Goal: Information Seeking & Learning: Learn about a topic

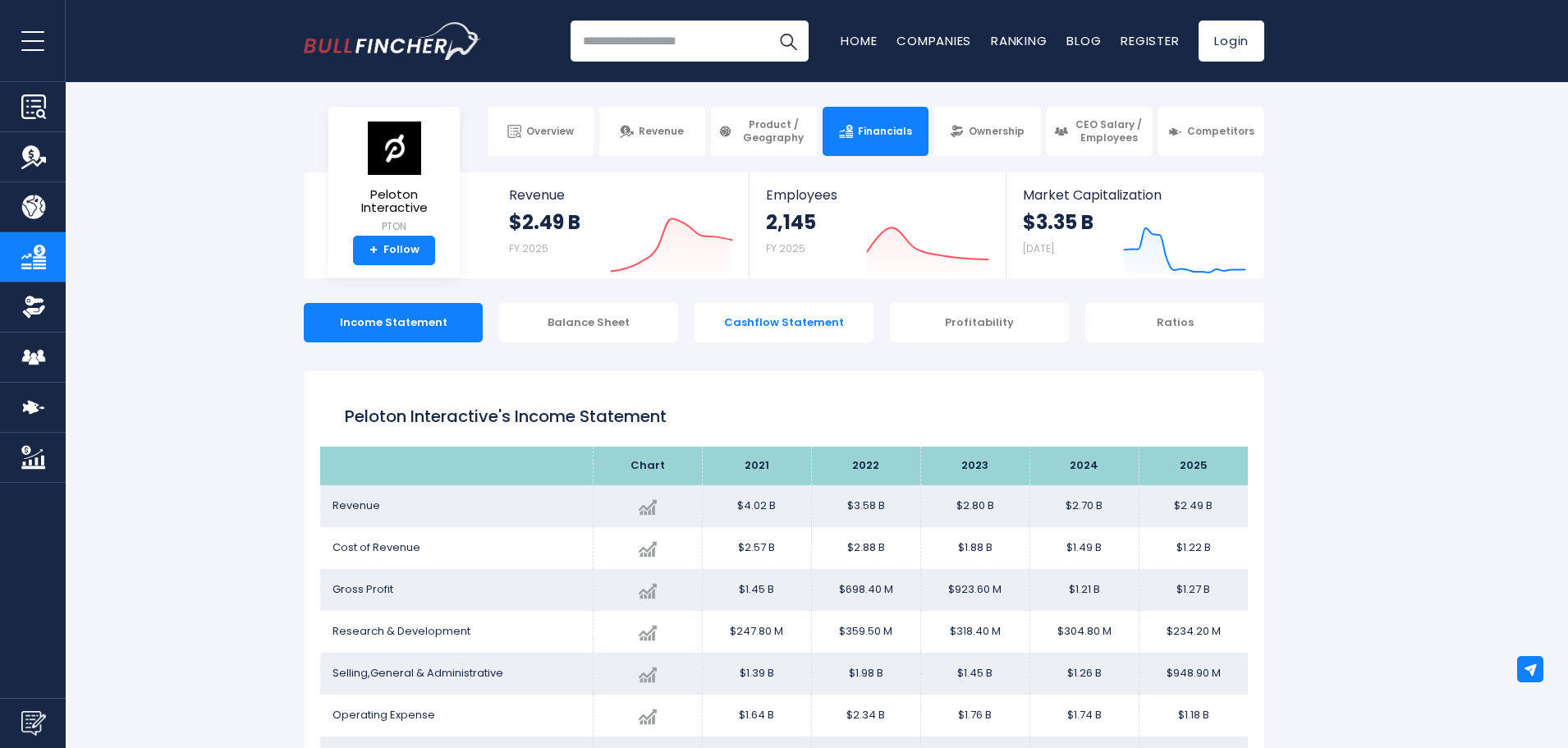
click at [763, 320] on div "Cashflow Statement" at bounding box center [784, 323] width 179 height 39
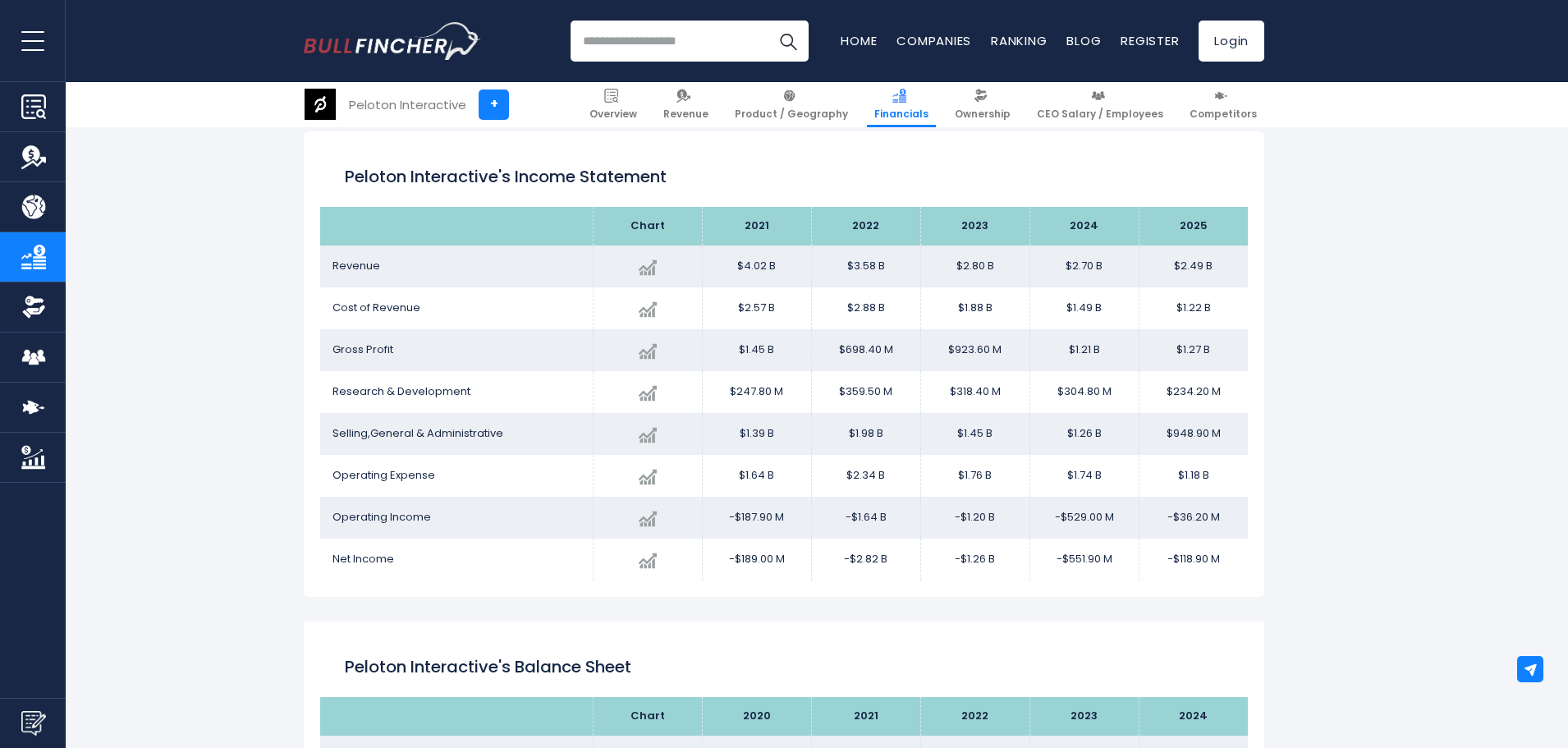
scroll to position [247, 0]
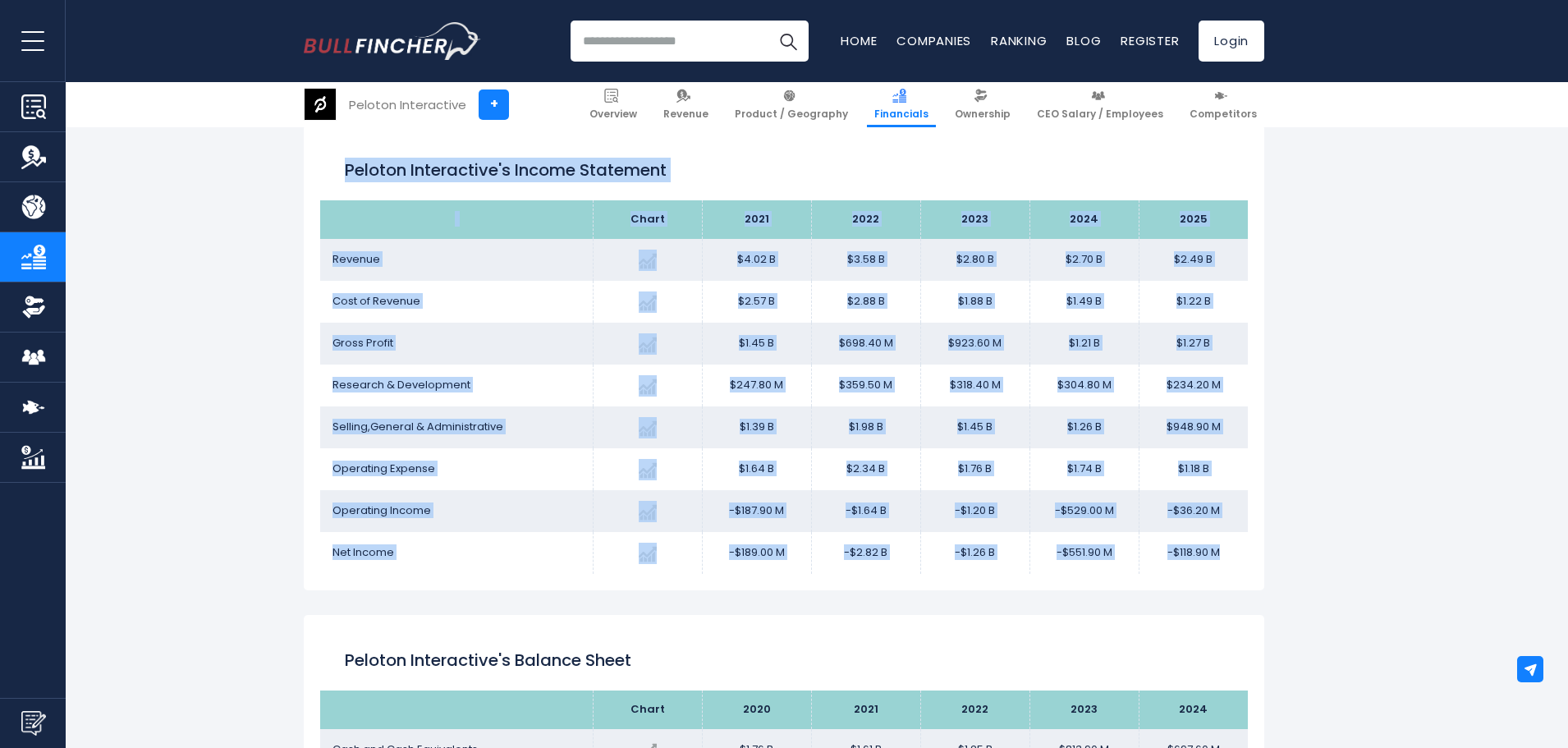
drag, startPoint x: 345, startPoint y: 171, endPoint x: 1234, endPoint y: 557, distance: 969.2
click at [1234, 557] on div "Peloton Interactive's Income Statement Chart 2025" at bounding box center [784, 357] width 960 height 466
copy div "Peloton Interactive's Income Statement Chart 2021 2022 2023 2024 2025 Revenue C…"
drag, startPoint x: 1003, startPoint y: 155, endPoint x: 989, endPoint y: 166, distance: 17.8
click at [1003, 155] on div "Peloton Interactive's Income Statement" at bounding box center [784, 171] width 927 height 59
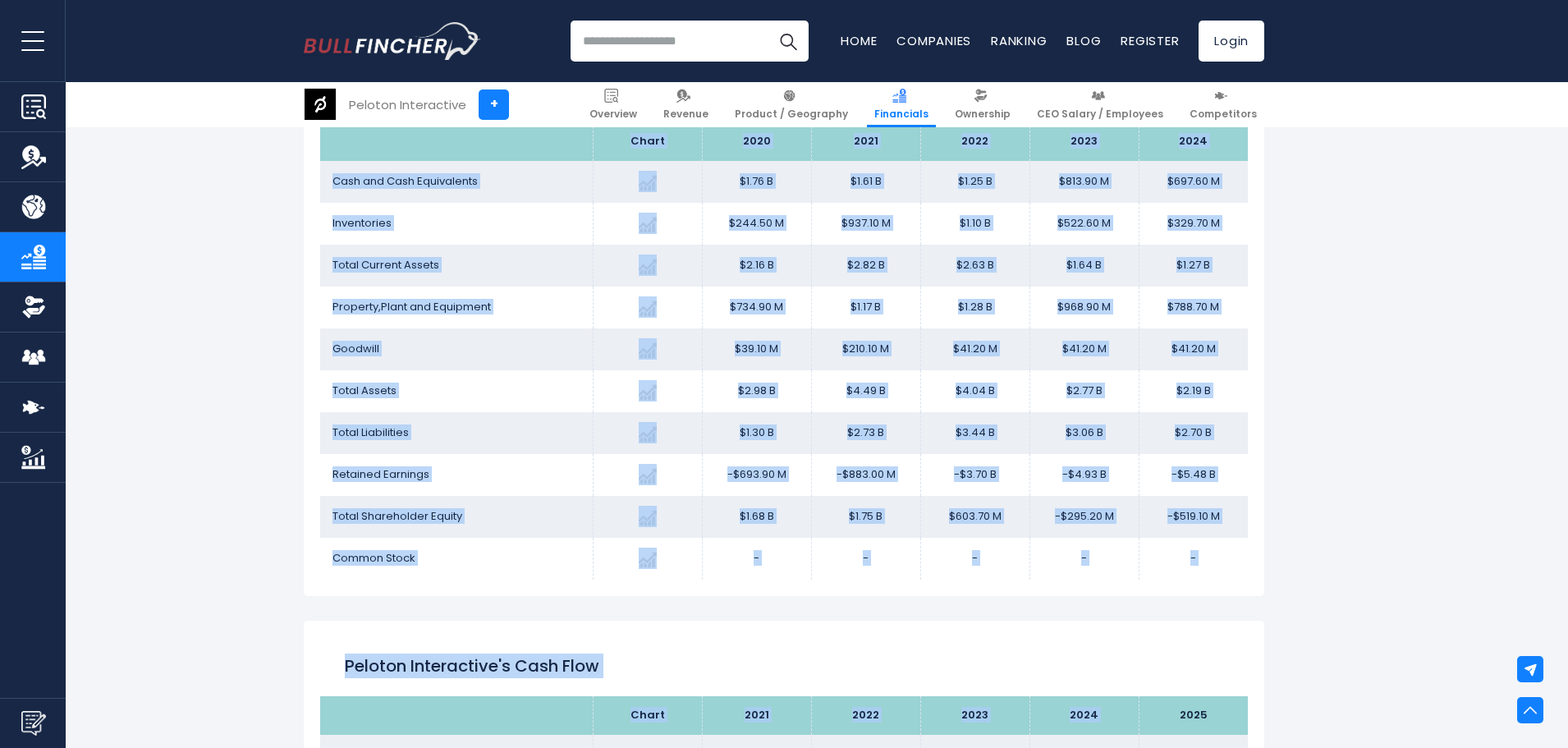
scroll to position [821, 0]
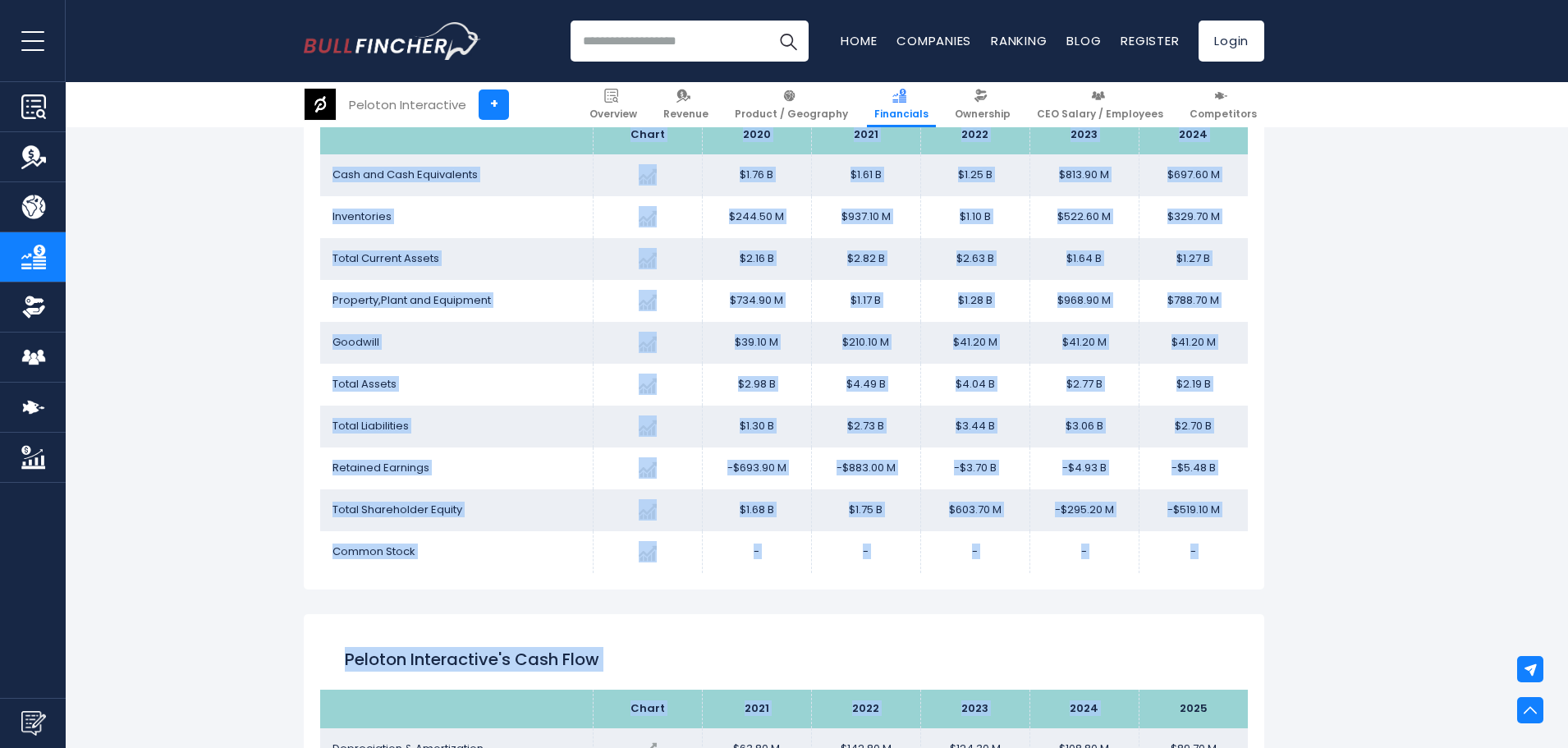
drag, startPoint x: 337, startPoint y: 250, endPoint x: 1243, endPoint y: 567, distance: 959.9
click at [1243, 567] on div "Peloton Interactive's Balance Sheet Chart 2020 -14.29%" at bounding box center [784, 315] width 960 height 550
copy div "Peloton Interactive's Balance Sheet Chart 2020 2021 2022 2023 2024 Cash and Cas…"
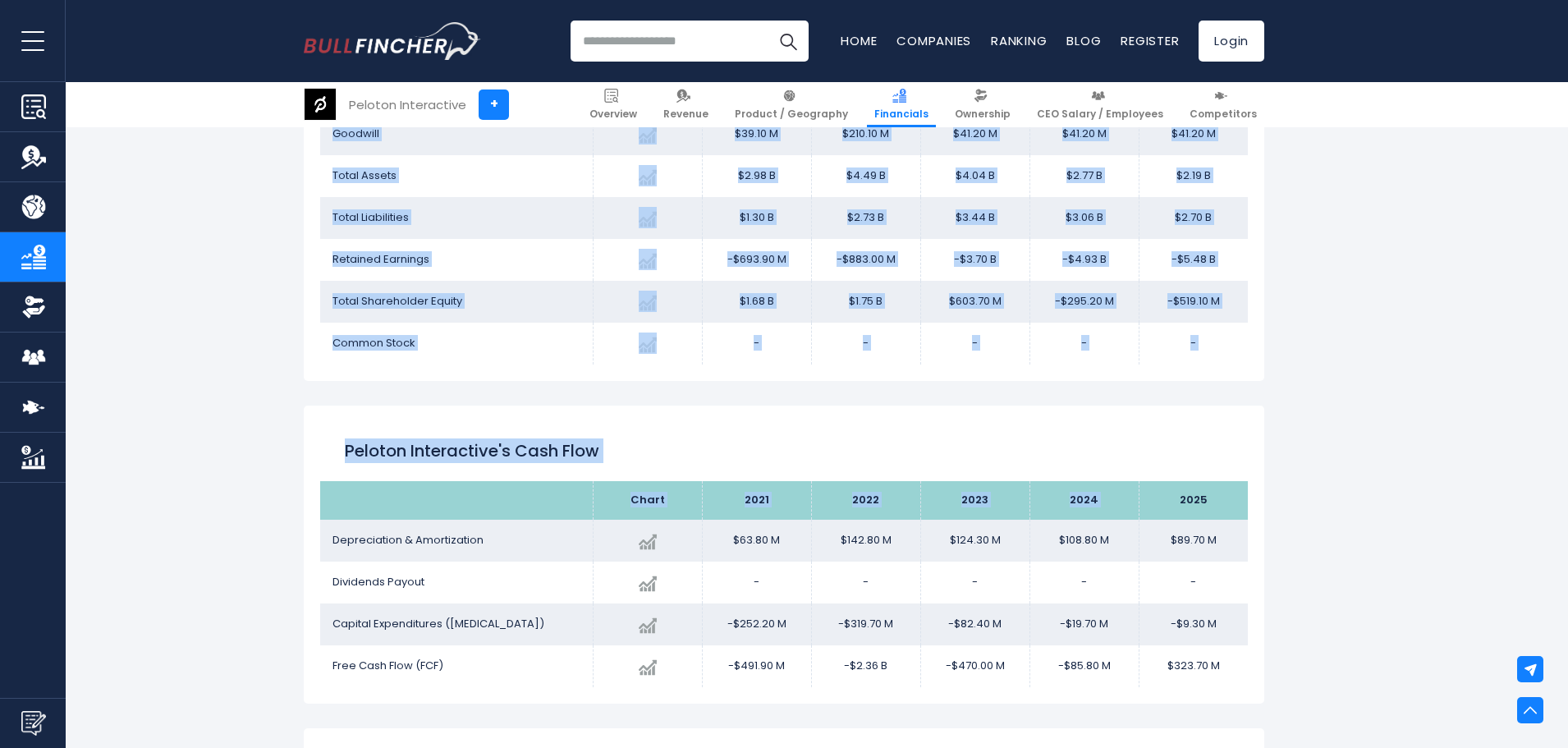
scroll to position [1067, 0]
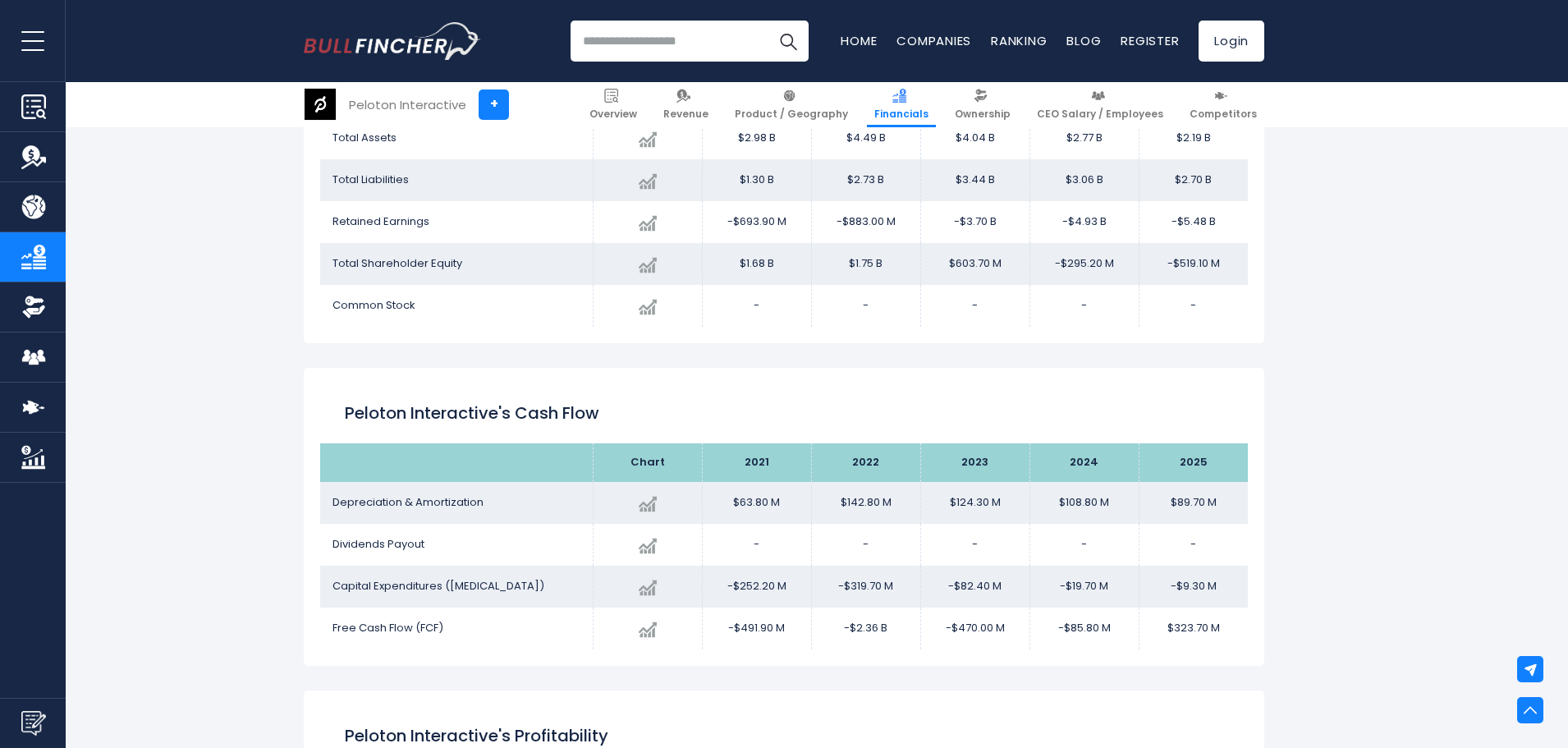
click at [557, 430] on div "Peloton Interactive's Cash flow" at bounding box center [784, 414] width 927 height 59
drag, startPoint x: 348, startPoint y: 416, endPoint x: 1217, endPoint y: 651, distance: 900.2
click at [1217, 651] on div "Peloton Interactive's Cash flow Chart 2021" at bounding box center [784, 517] width 960 height 298
copy div "Peloton Interactive's Cash flow"
